Goal: Navigation & Orientation: Find specific page/section

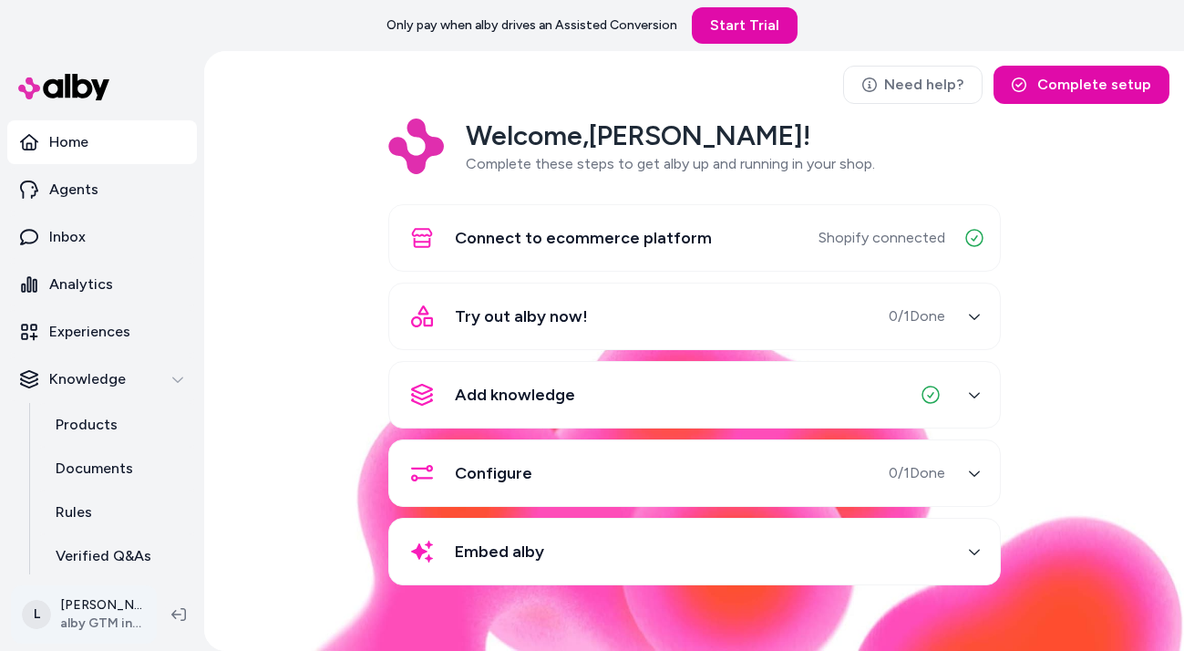
click at [82, 623] on html "Only pay when alby drives an Assisted Conversion Start Trial Home Agents Inbox …" at bounding box center [592, 325] width 1184 height 651
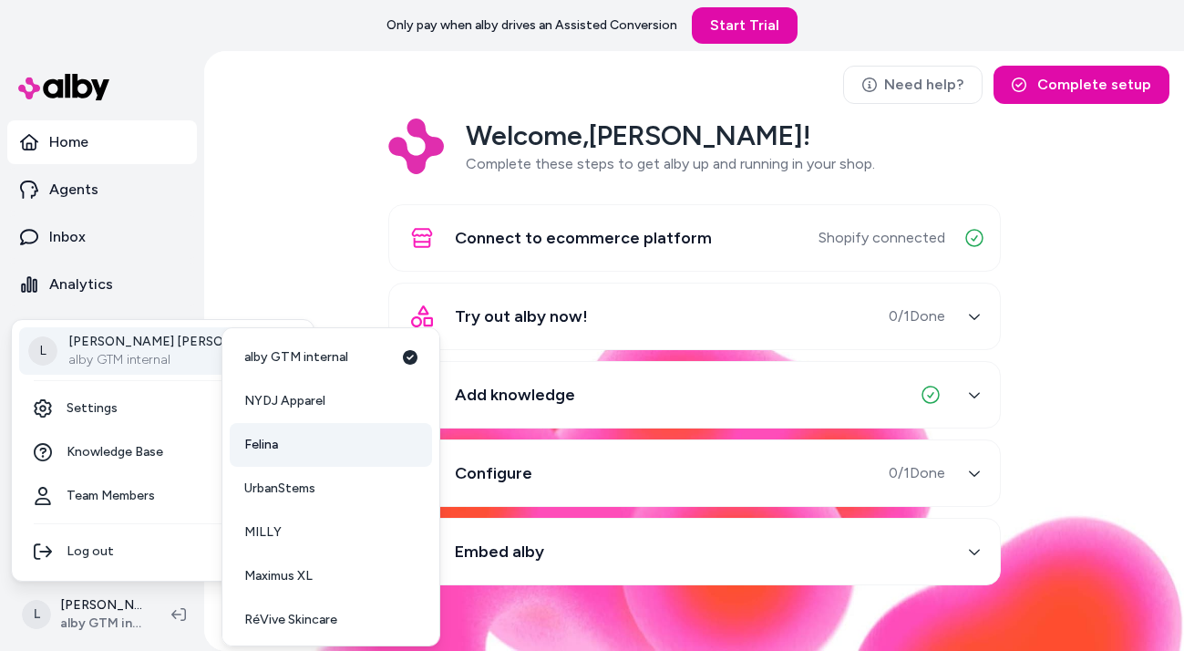
click at [271, 439] on span "Felina" at bounding box center [261, 445] width 34 height 18
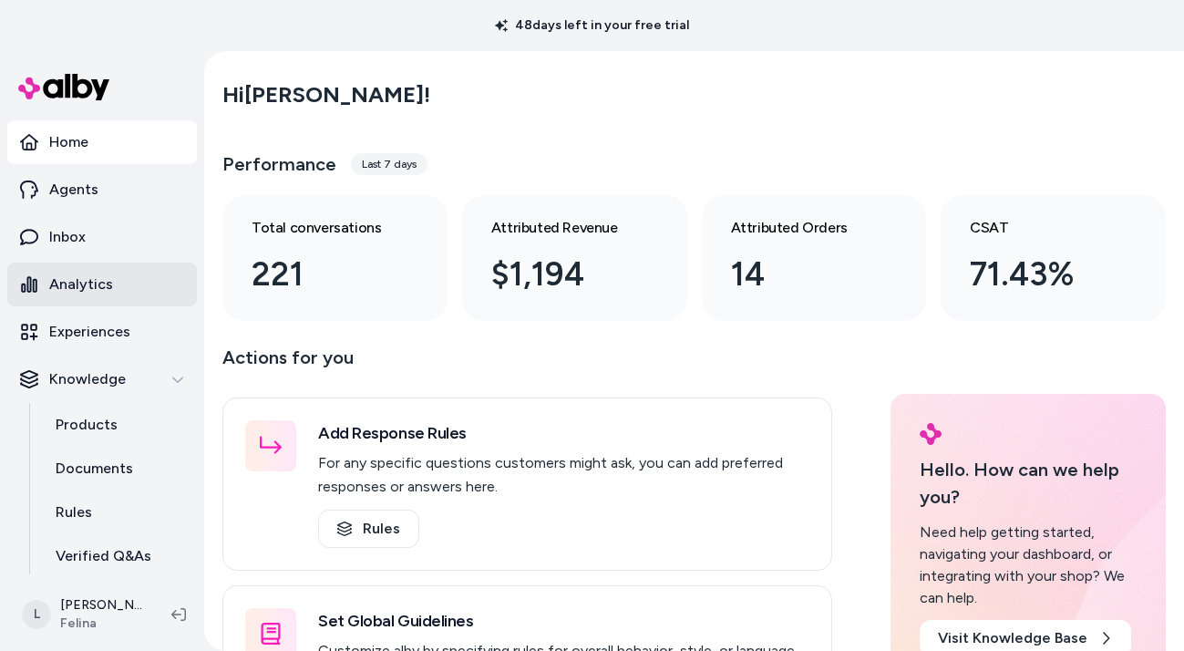
click at [88, 290] on p "Analytics" at bounding box center [81, 284] width 64 height 22
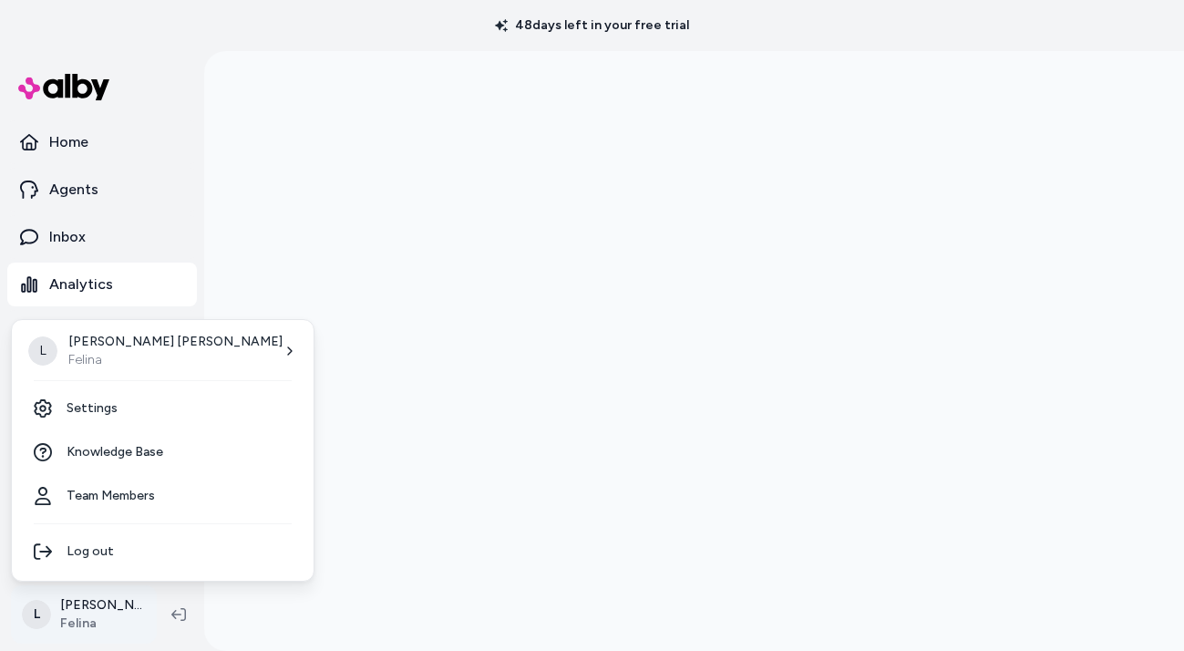
click at [104, 607] on html "48 days left in your free trial Home Agents Inbox Analytics Experiences Knowled…" at bounding box center [592, 325] width 1184 height 651
click at [191, 352] on div "L [PERSON_NAME] [PERSON_NAME]" at bounding box center [162, 350] width 287 height 47
click at [179, 350] on div "L [PERSON_NAME] [PERSON_NAME]" at bounding box center [162, 350] width 287 height 47
click at [190, 347] on div "L [PERSON_NAME] [PERSON_NAME]" at bounding box center [162, 350] width 287 height 47
click at [283, 353] on icon at bounding box center [290, 351] width 15 height 15
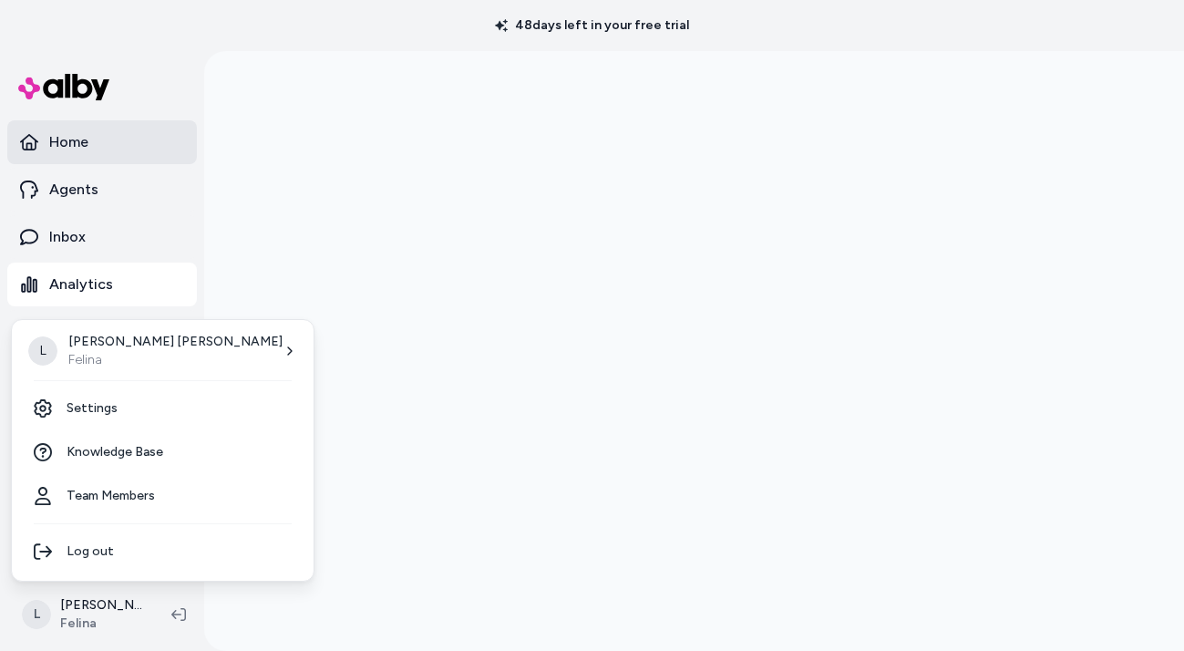
click at [77, 140] on html "48 days left in your free trial Home Agents Inbox Analytics Experiences Knowled…" at bounding box center [592, 325] width 1184 height 651
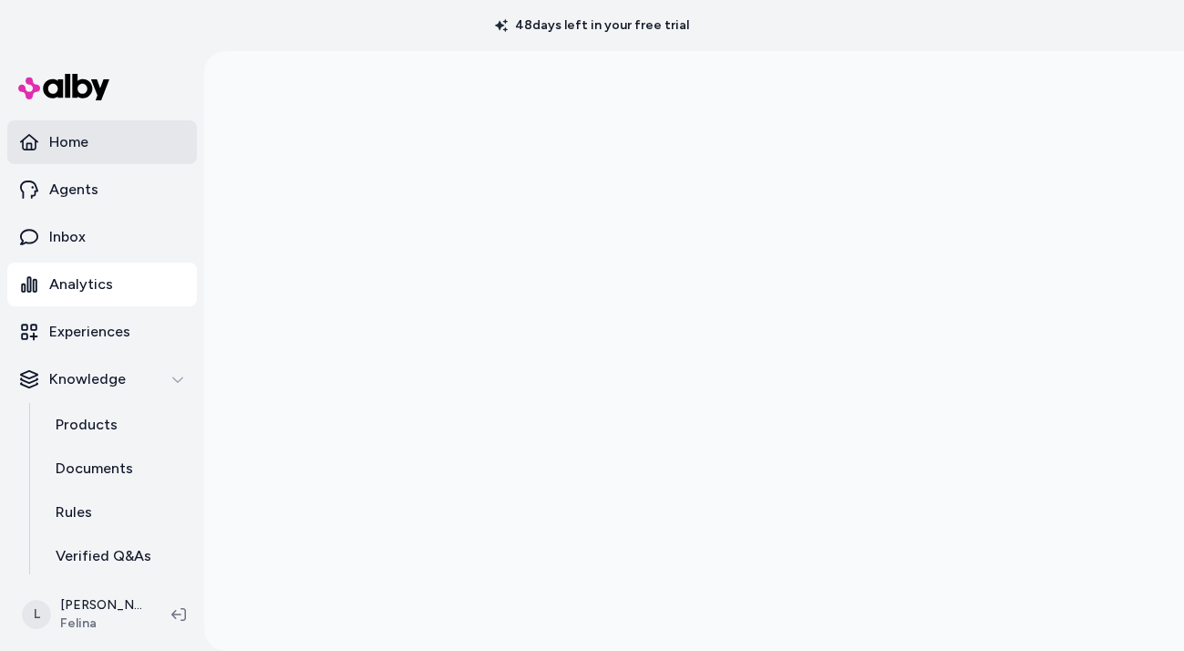
click at [72, 147] on p "Home" at bounding box center [68, 142] width 39 height 22
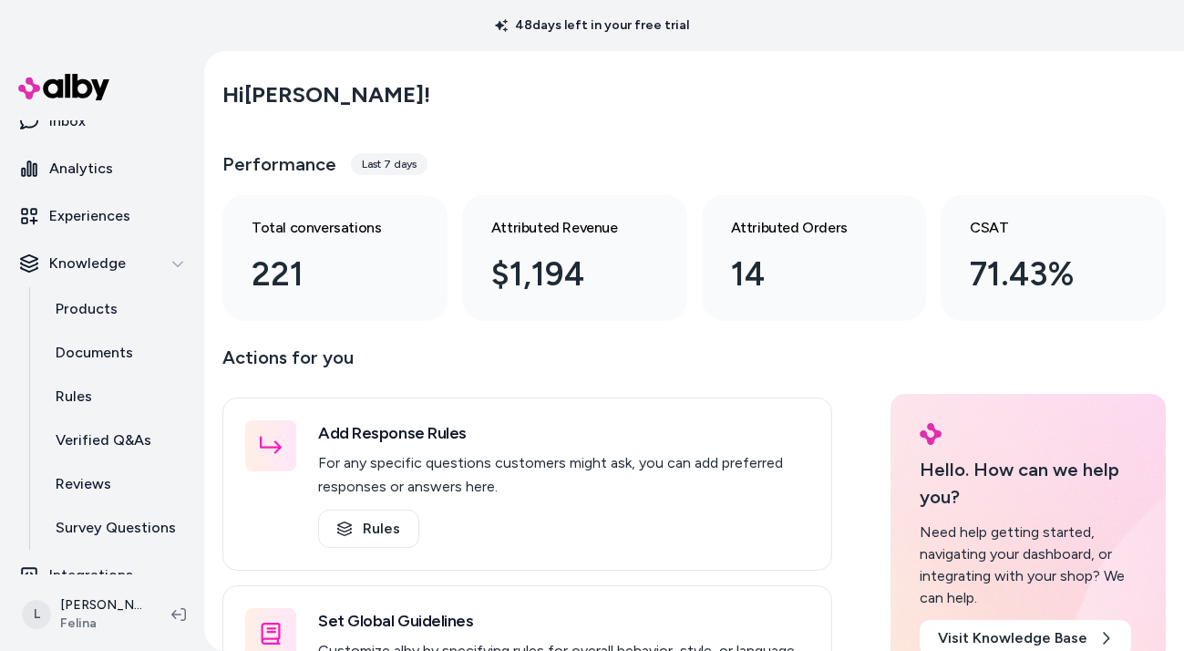
scroll to position [139, 0]
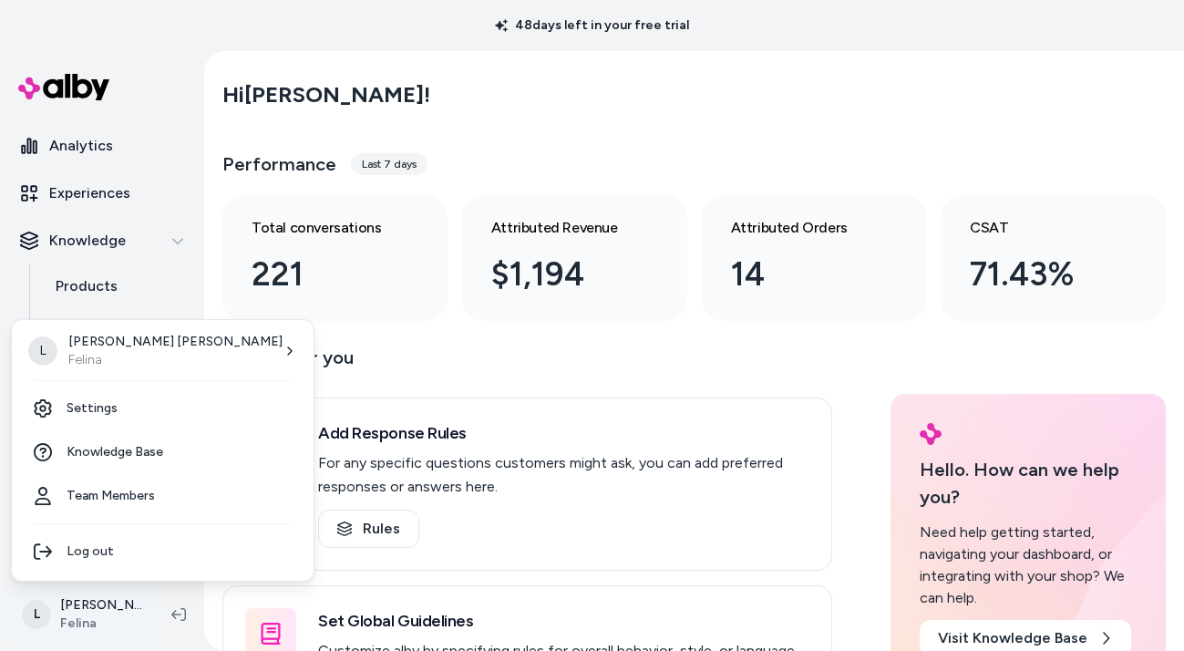
click at [91, 609] on html "48 days left in your free trial Home Agents Inbox Analytics Experiences Knowled…" at bounding box center [592, 325] width 1184 height 651
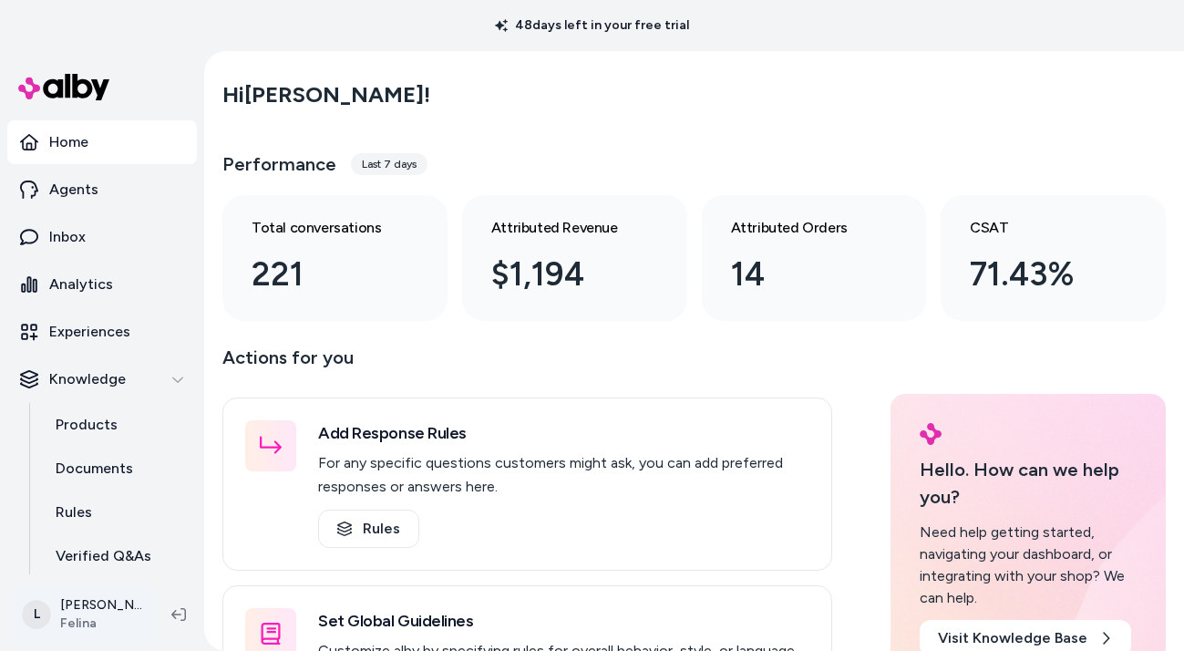
click at [98, 608] on html "48 days left in your free trial Home Agents Inbox Analytics Experiences Knowled…" at bounding box center [592, 325] width 1184 height 651
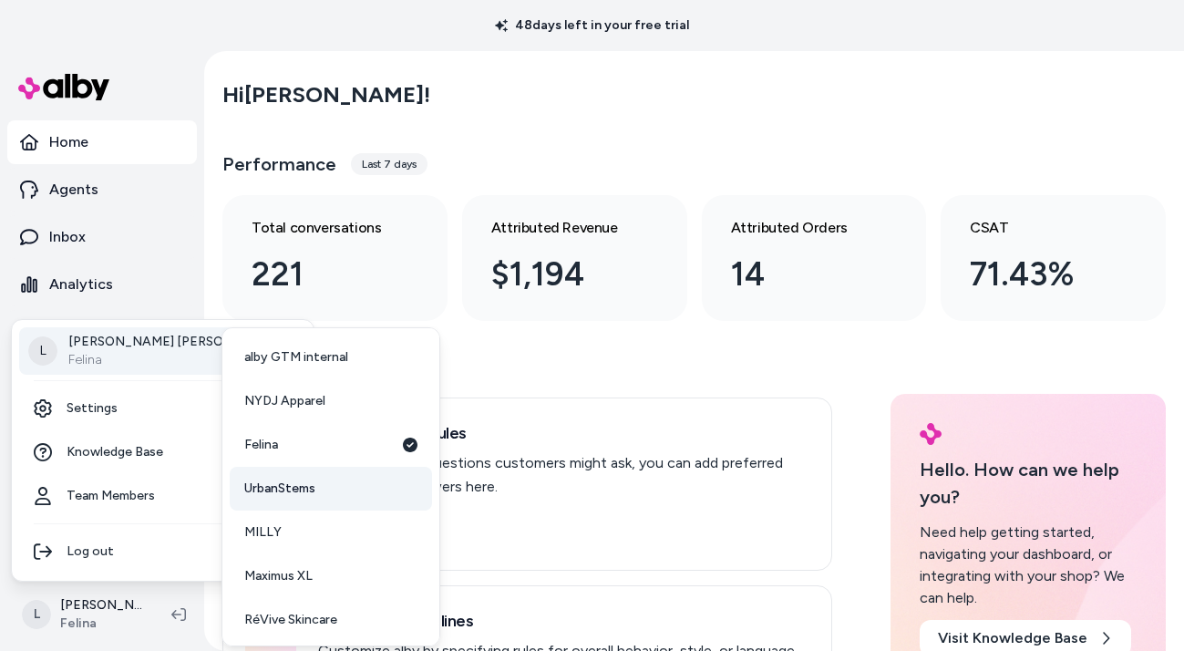
click at [269, 483] on span "UrbanStems" at bounding box center [279, 488] width 71 height 18
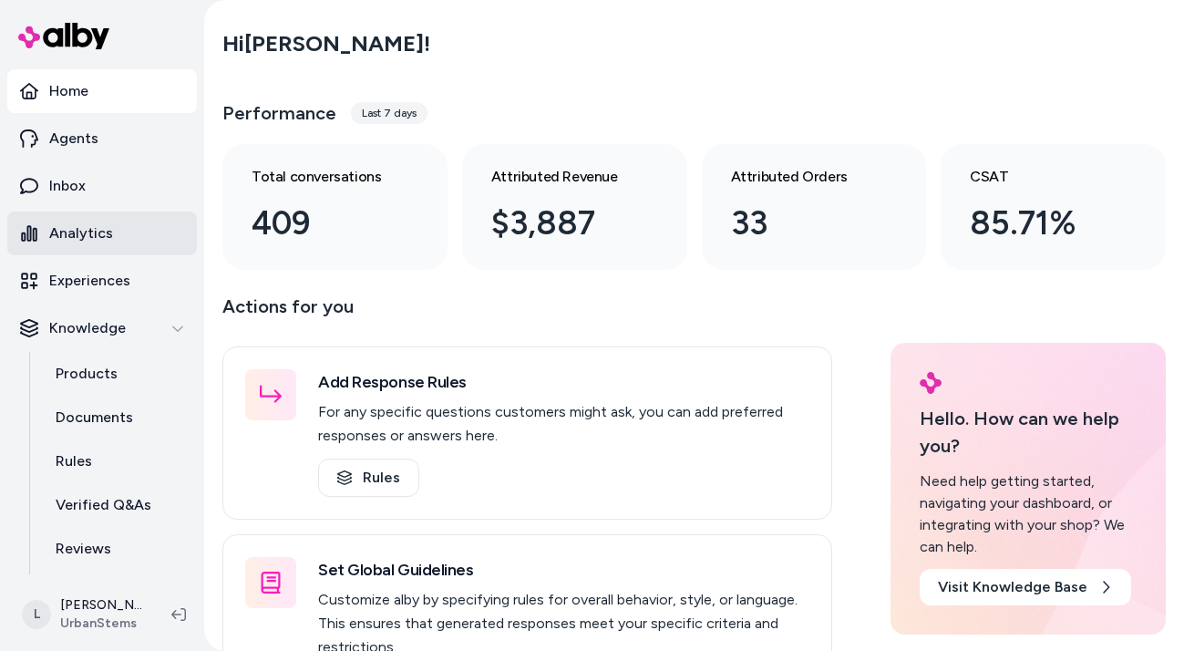
click at [86, 235] on p "Analytics" at bounding box center [81, 233] width 64 height 22
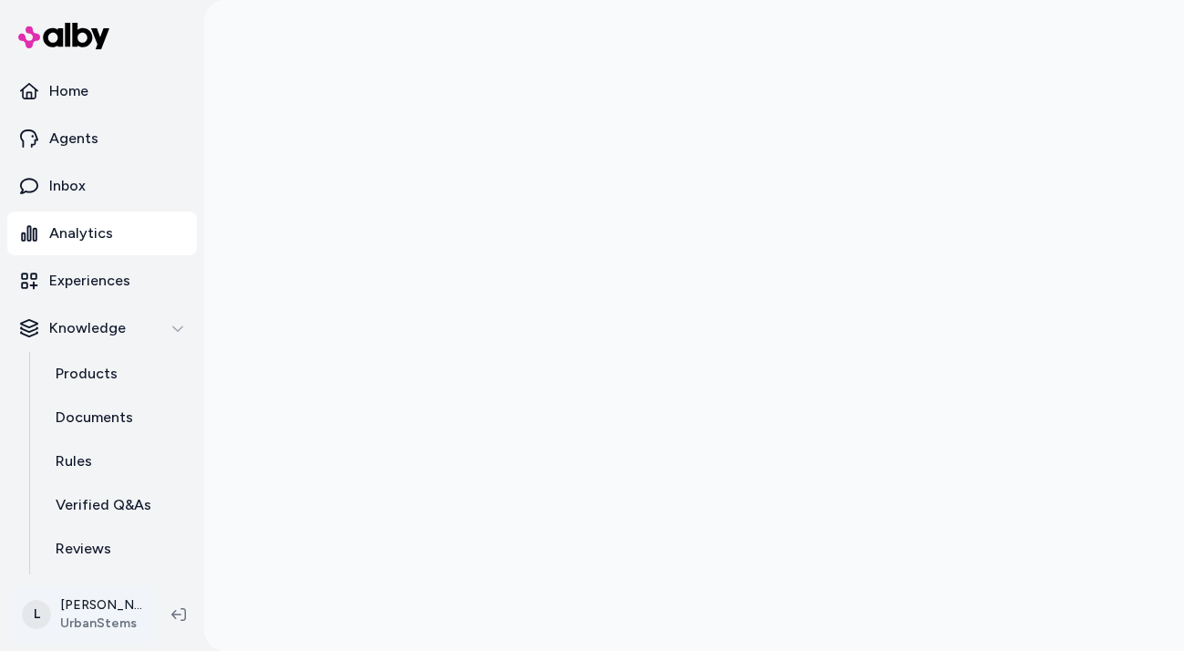
click at [96, 608] on html "Home Agents Inbox Analytics Experiences Knowledge Products Documents Rules Veri…" at bounding box center [592, 325] width 1184 height 651
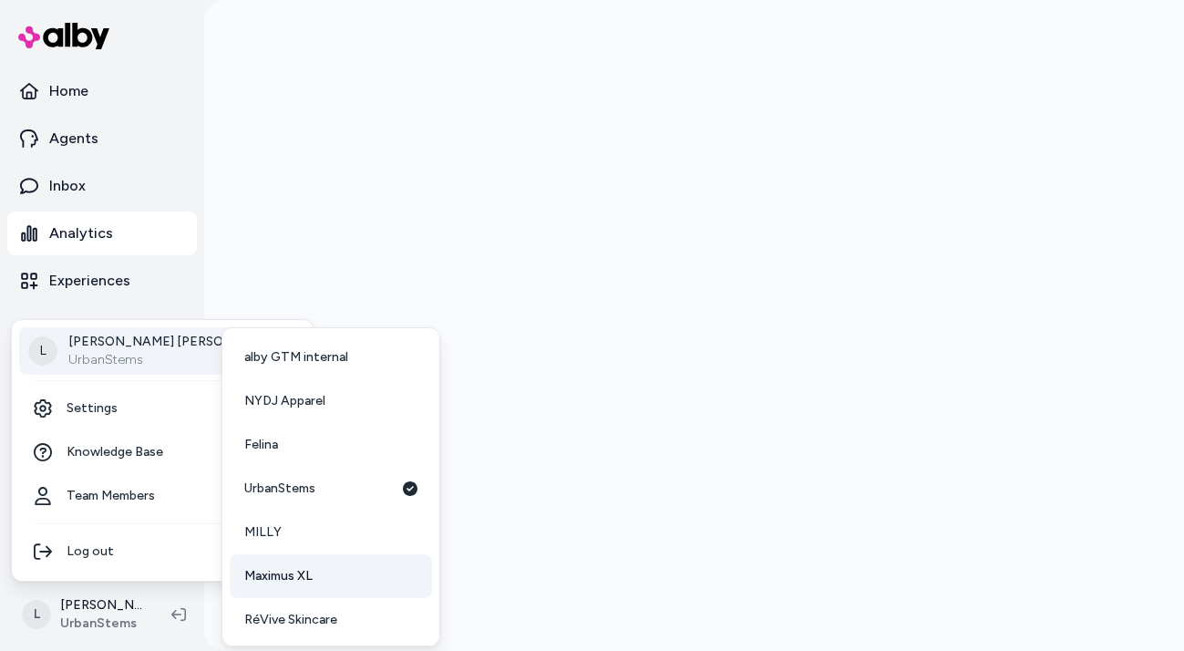
scroll to position [47, 0]
click at [292, 571] on span "RéVive Skincare" at bounding box center [290, 572] width 93 height 18
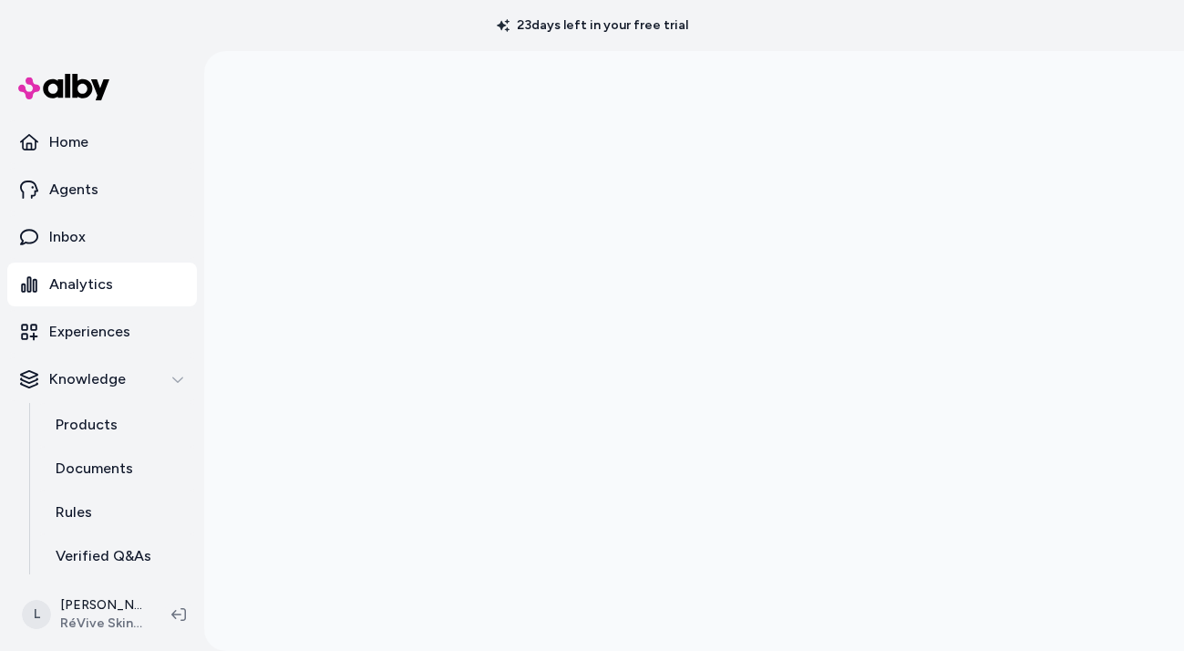
scroll to position [51, 0]
click at [67, 143] on p "Home" at bounding box center [68, 142] width 39 height 22
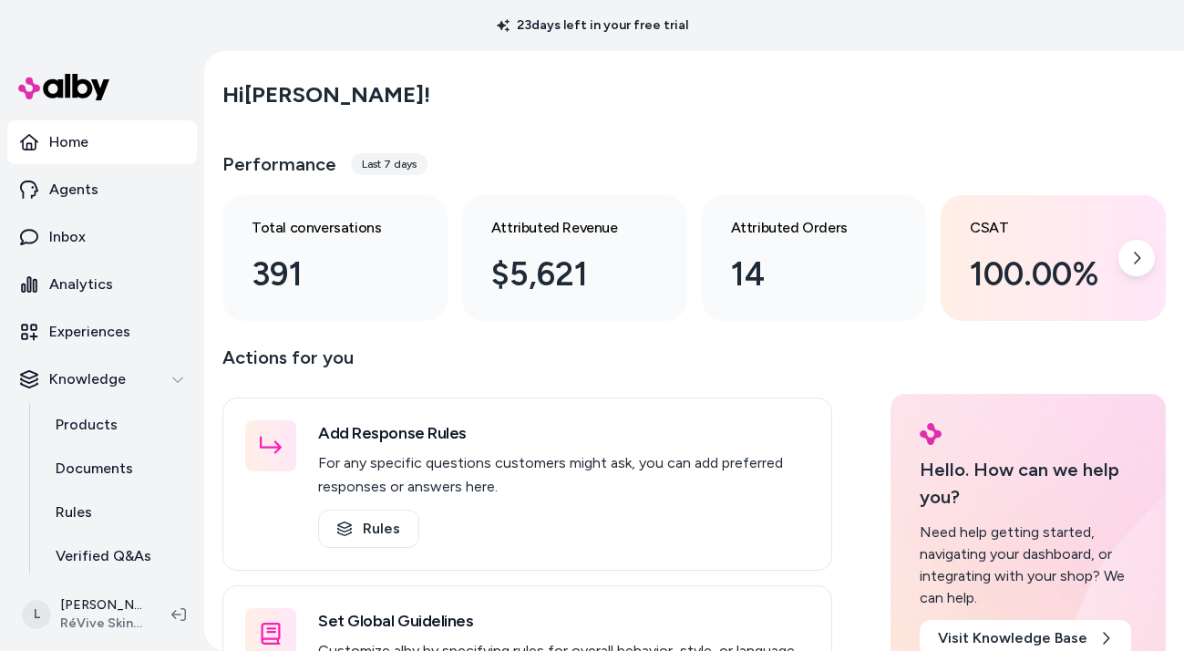
click at [1016, 254] on div "100.00%" at bounding box center [1039, 274] width 138 height 49
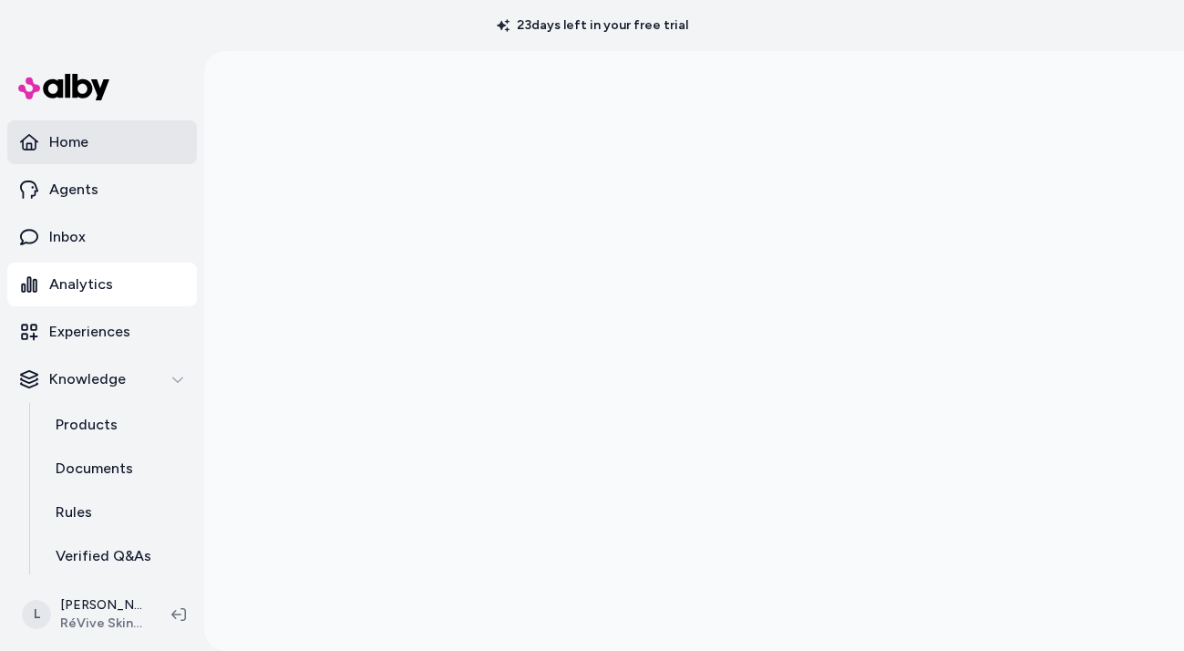
click at [78, 136] on p "Home" at bounding box center [68, 142] width 39 height 22
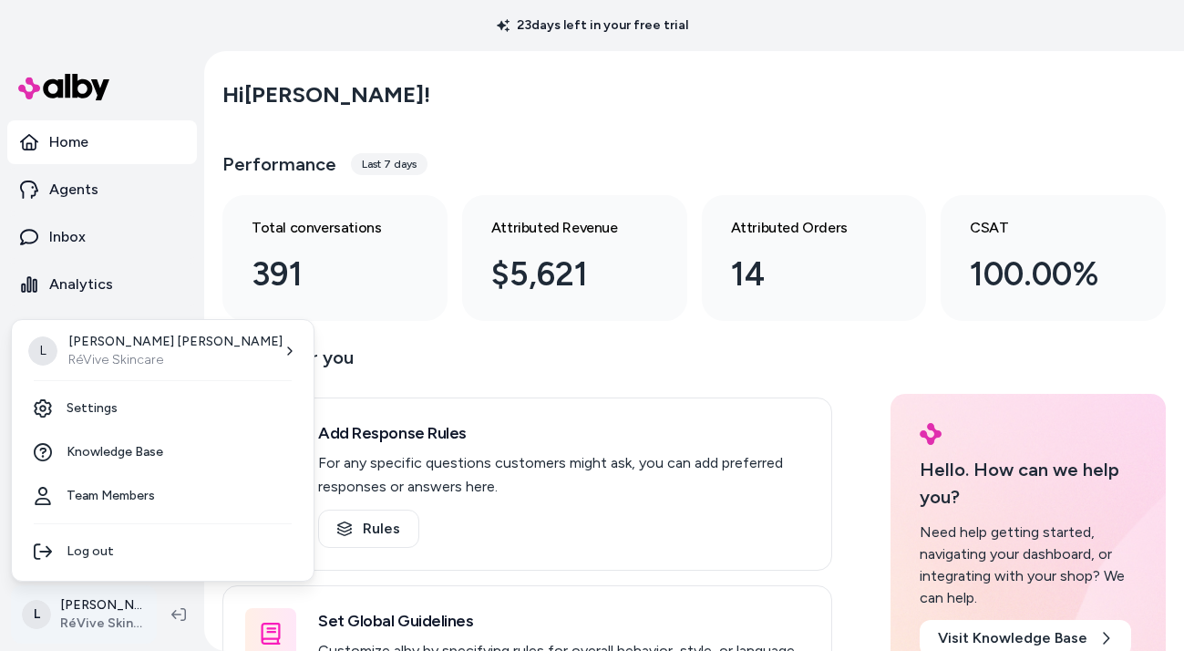
click at [102, 615] on html "23 days left in your free trial Home Agents Inbox Analytics Experiences Knowled…" at bounding box center [592, 325] width 1184 height 651
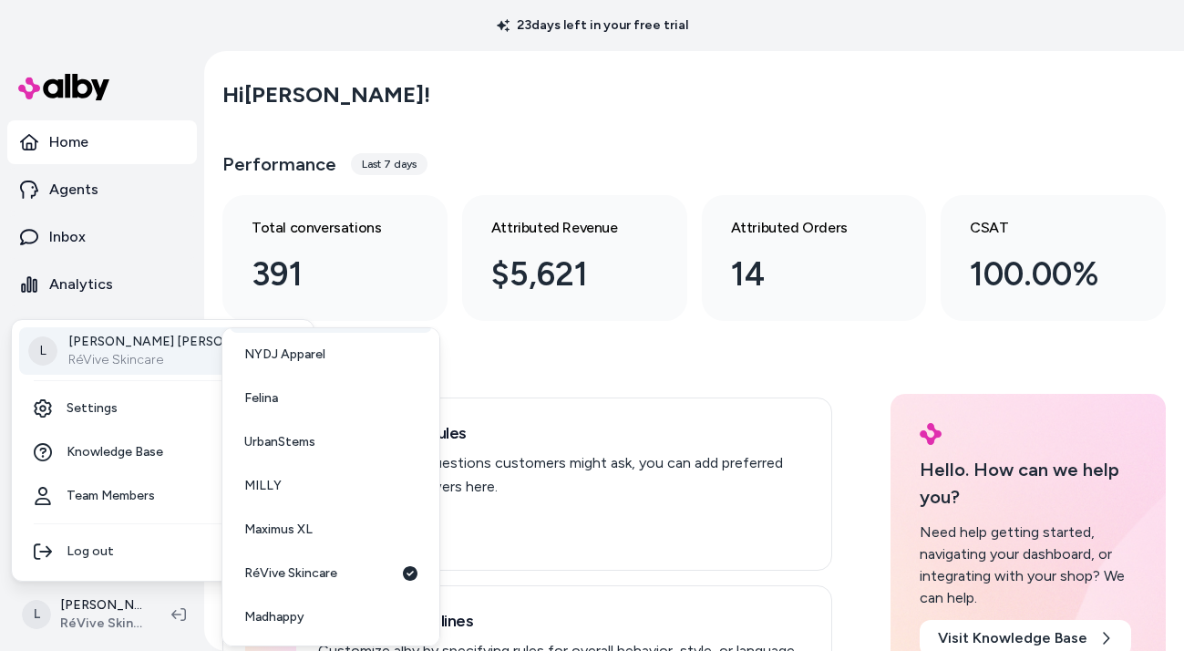
scroll to position [47, 0]
click at [227, 34] on html "23 days left in your free trial Home Agents Inbox Analytics Experiences Knowled…" at bounding box center [592, 325] width 1184 height 651
